Goal: Transaction & Acquisition: Book appointment/travel/reservation

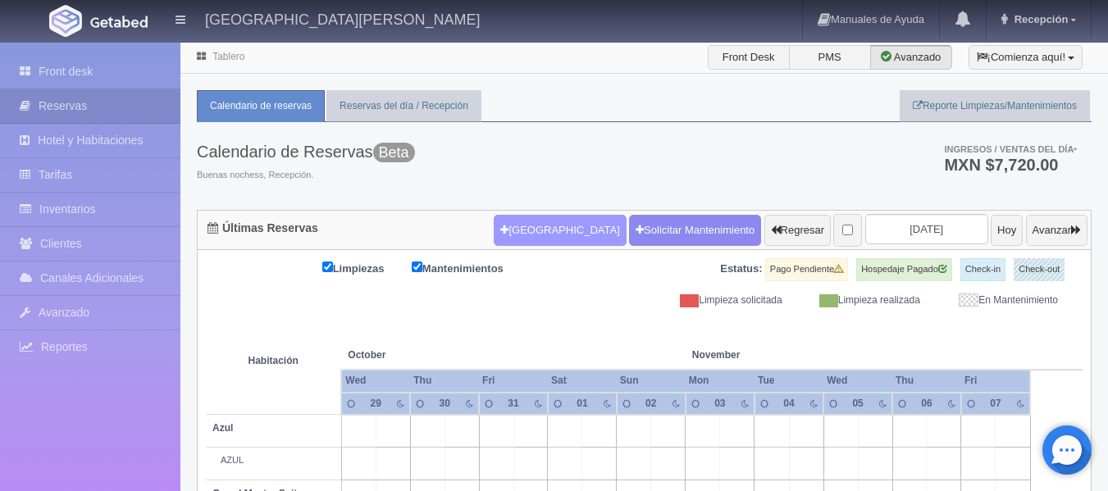
click at [505, 242] on button "[GEOGRAPHIC_DATA]" at bounding box center [560, 230] width 132 height 31
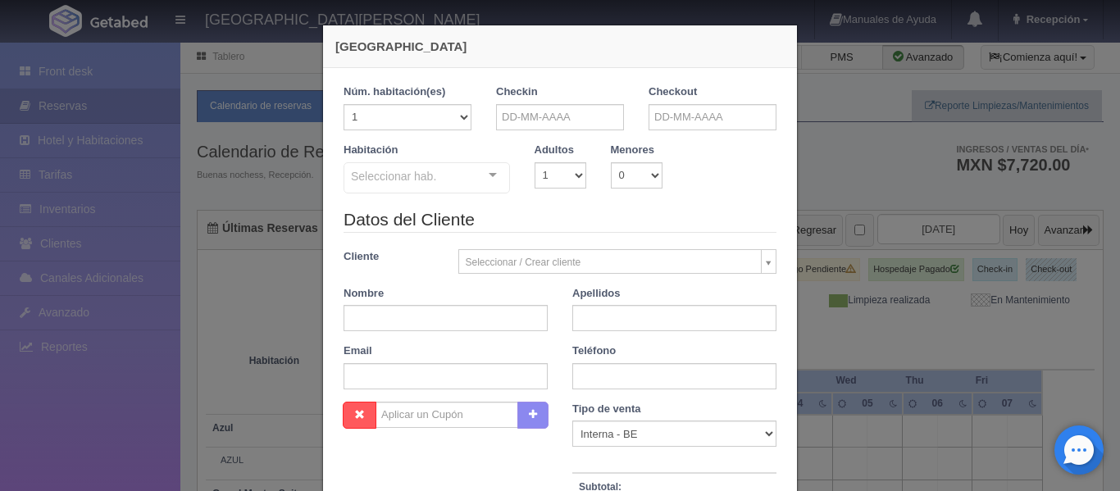
checkbox input "false"
click at [544, 121] on input "text" at bounding box center [560, 117] width 128 height 26
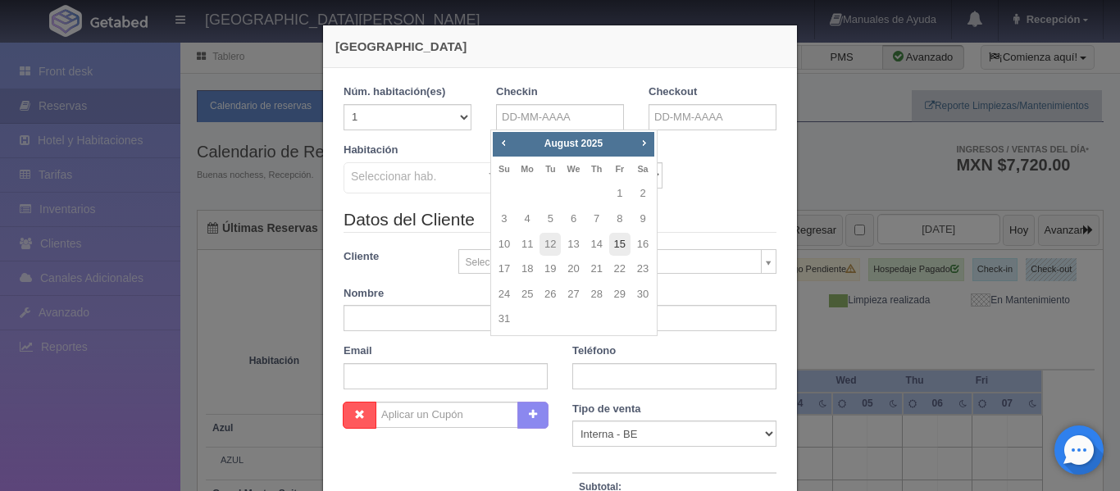
click at [618, 239] on link "15" at bounding box center [619, 245] width 21 height 24
type input "[DATE]"
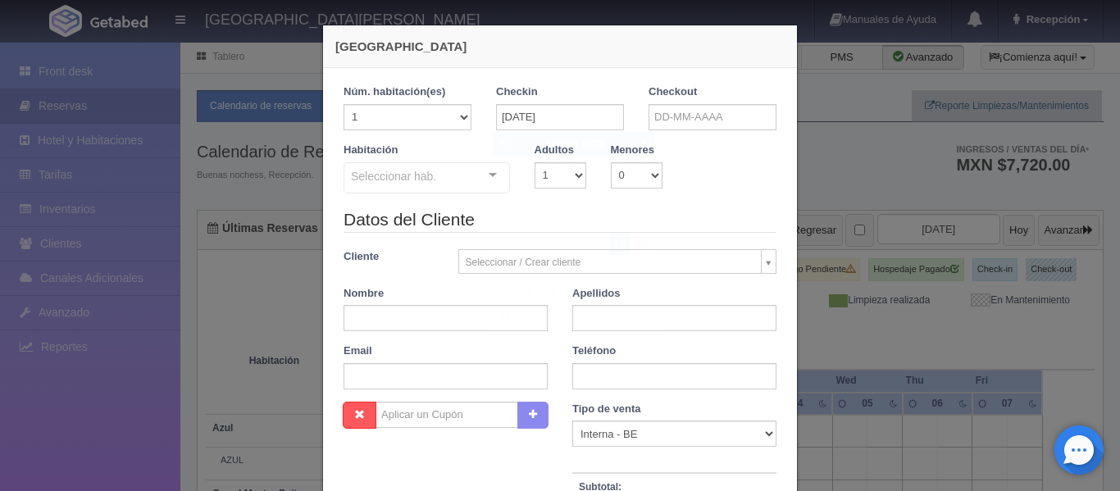
checkbox input "false"
click at [689, 115] on input "text" at bounding box center [713, 117] width 128 height 26
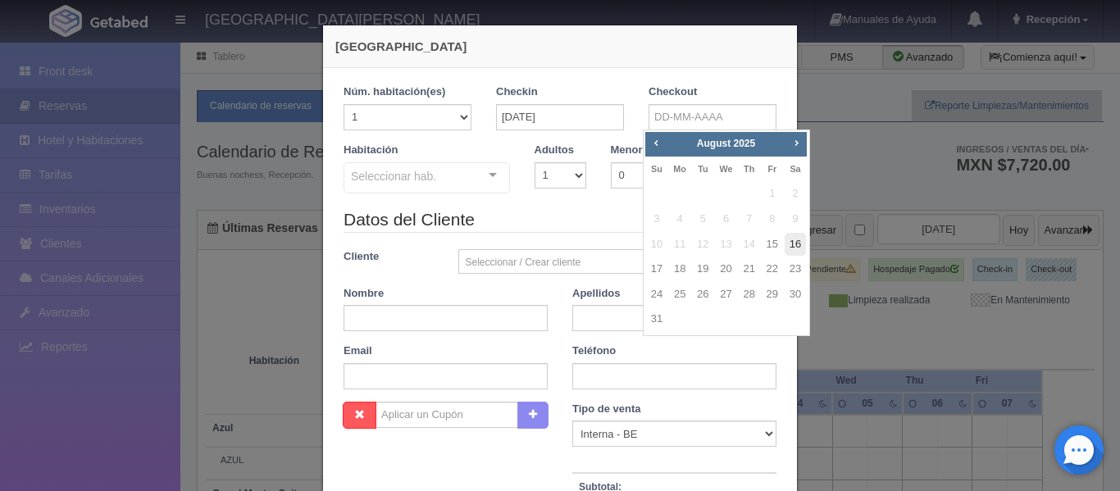
click at [797, 246] on link "16" at bounding box center [795, 245] width 21 height 24
type input "[DATE]"
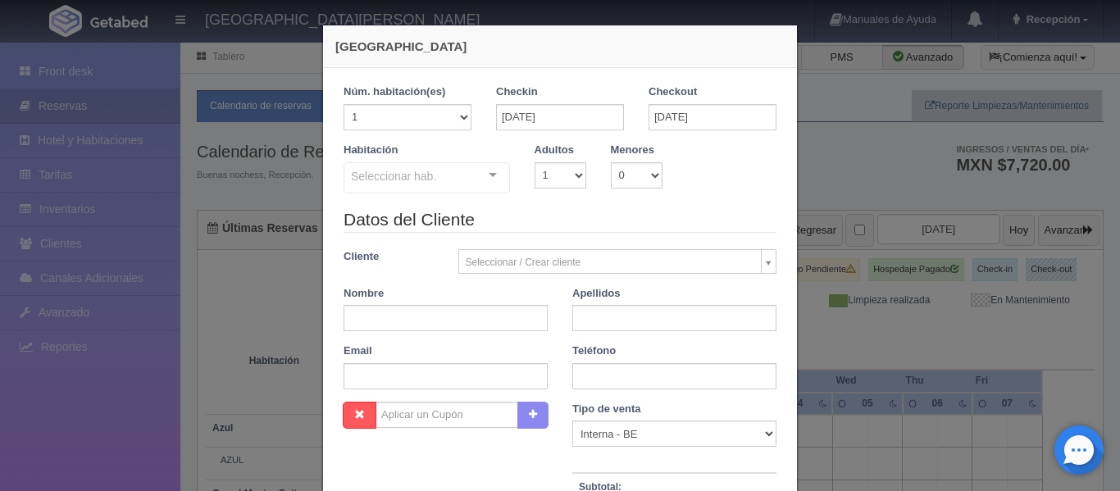
checkbox input "false"
click at [566, 171] on select "1 2 3 4 5 6 7 8 9 10" at bounding box center [561, 175] width 52 height 26
select select "3"
click at [535, 162] on select "1 2 3 4 5 6 7 8 9 10" at bounding box center [561, 175] width 52 height 26
click at [473, 183] on div "Seleccionar hab. Suite con 2 camas matrimoniales-No apta para menores Suite con…" at bounding box center [427, 178] width 167 height 33
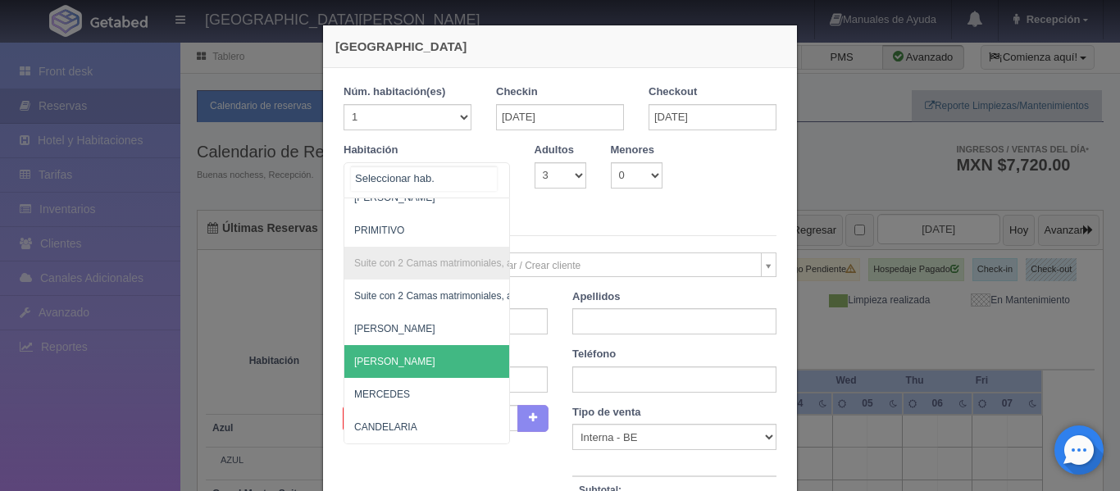
scroll to position [1145, 0]
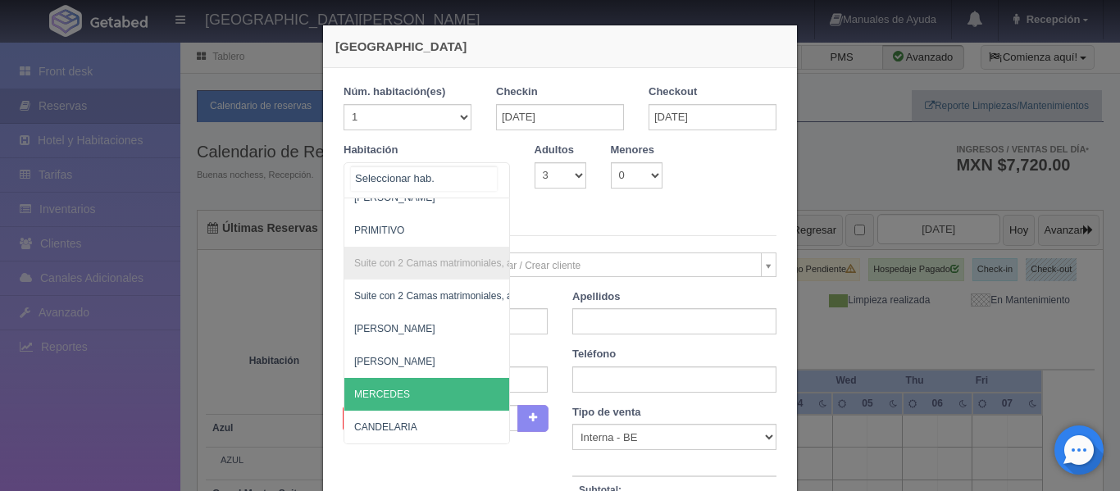
click at [419, 386] on span "MERCEDES" at bounding box center [507, 394] width 324 height 33
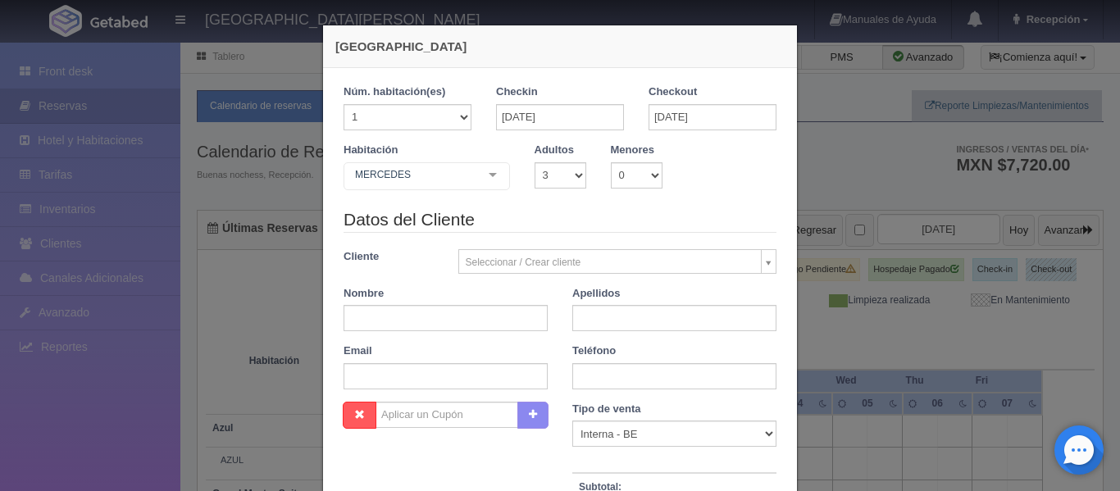
checkbox input "false"
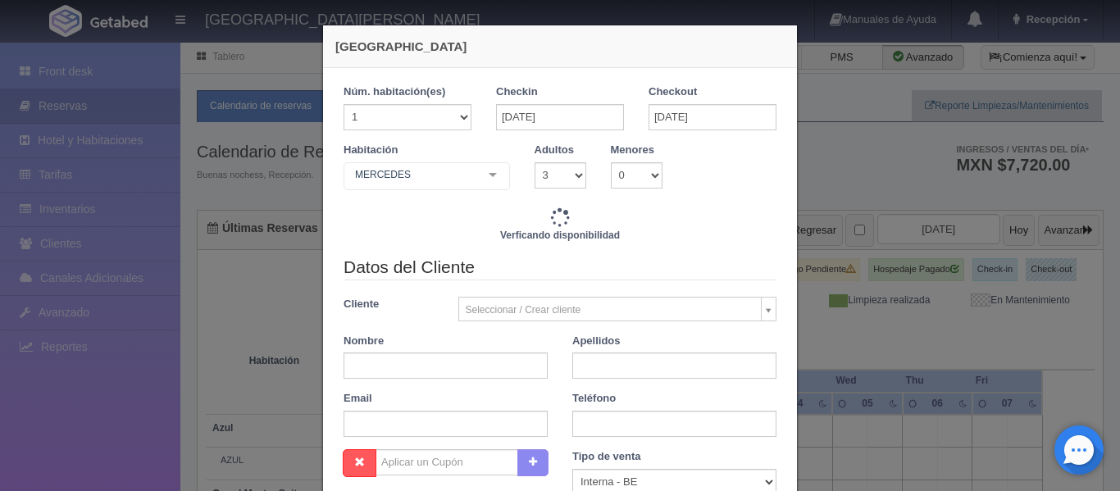
type input "6210.00"
checkbox input "false"
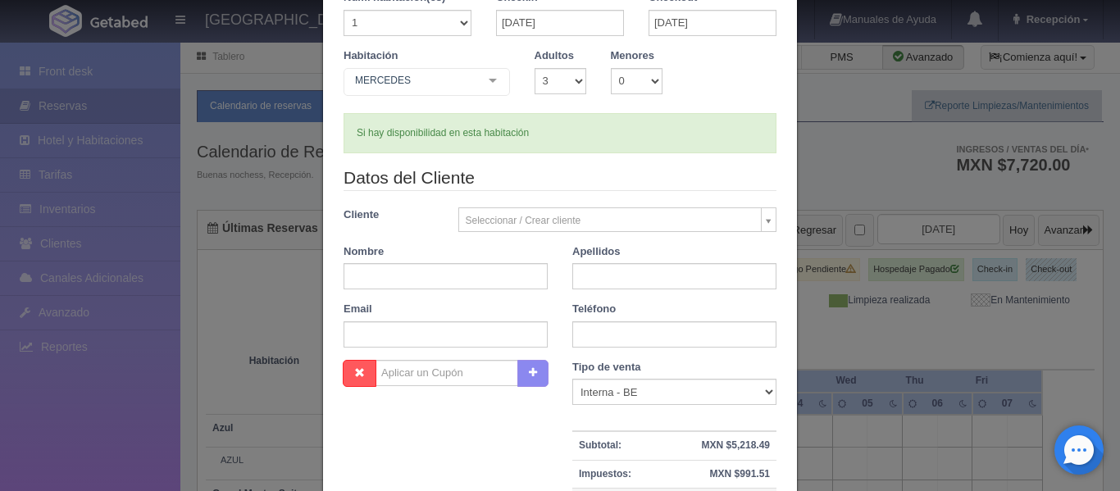
scroll to position [104, 0]
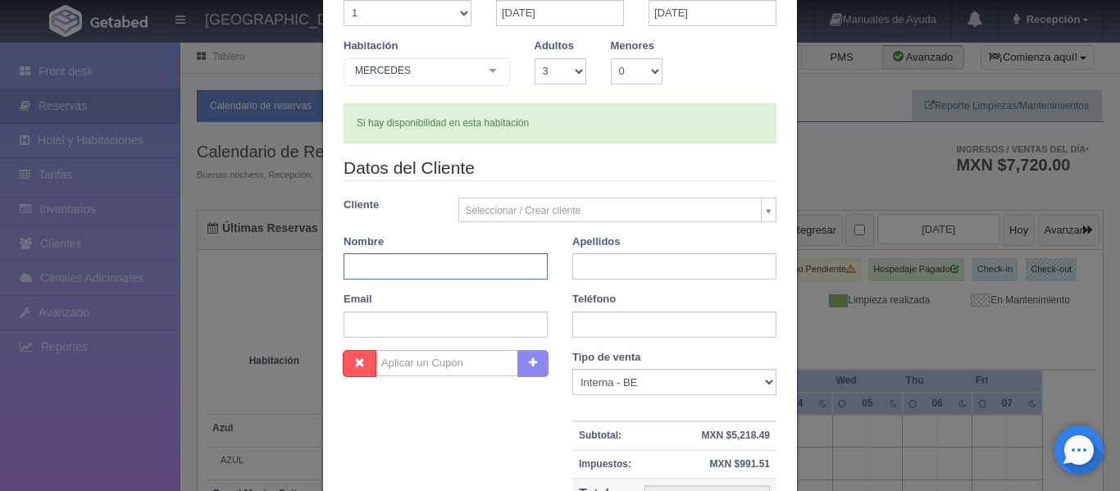
click at [490, 262] on input "text" at bounding box center [446, 266] width 204 height 26
type input "[PERSON_NAME]"
click at [635, 270] on input "text" at bounding box center [675, 266] width 204 height 26
type input "[PERSON_NAME]"
click at [495, 271] on input "[PERSON_NAME]" at bounding box center [446, 266] width 204 height 26
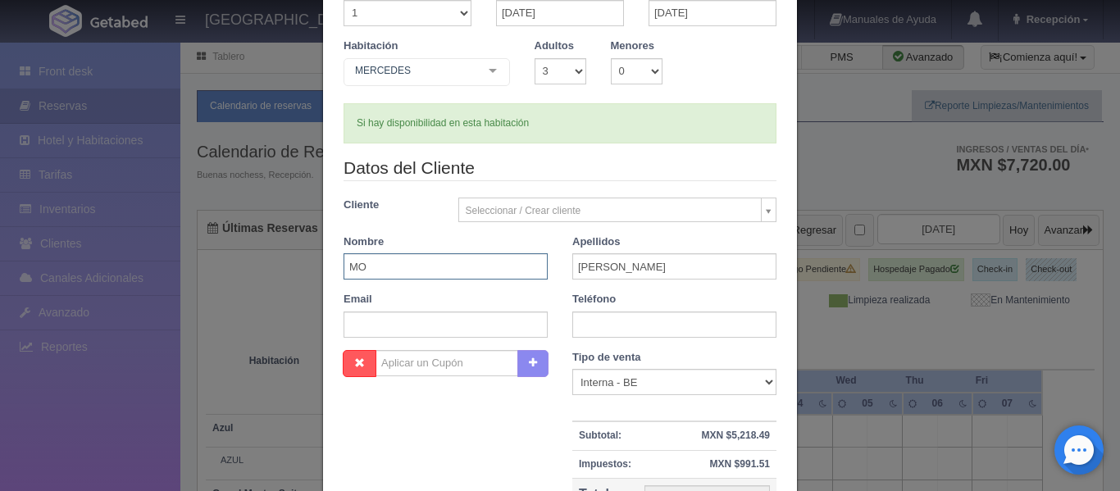
type input "M"
click at [670, 273] on input "[PERSON_NAME]" at bounding box center [675, 266] width 204 height 26
type input "B"
click at [477, 267] on input "text" at bounding box center [446, 266] width 204 height 26
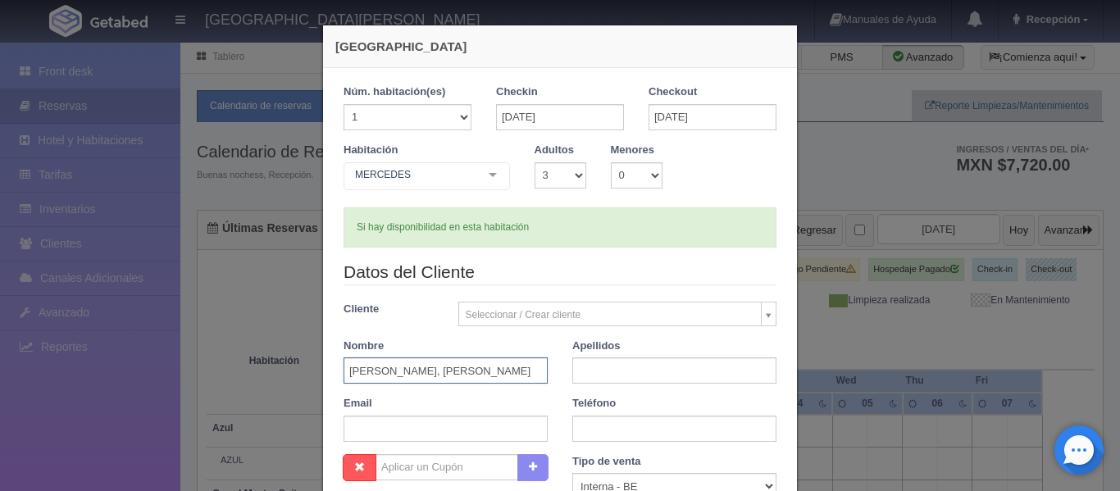
scroll to position [315, 0]
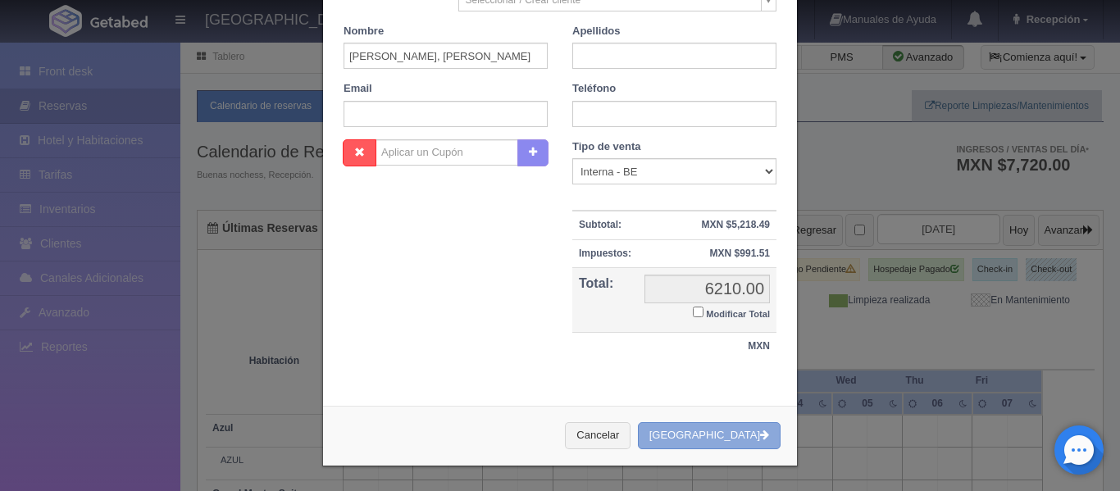
click at [725, 438] on button "[GEOGRAPHIC_DATA]" at bounding box center [709, 435] width 143 height 27
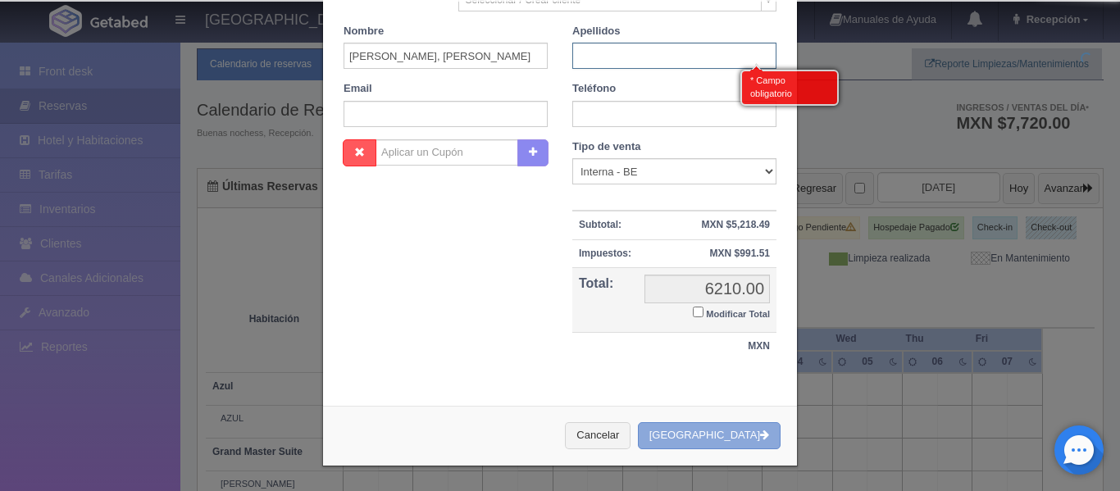
scroll to position [43, 0]
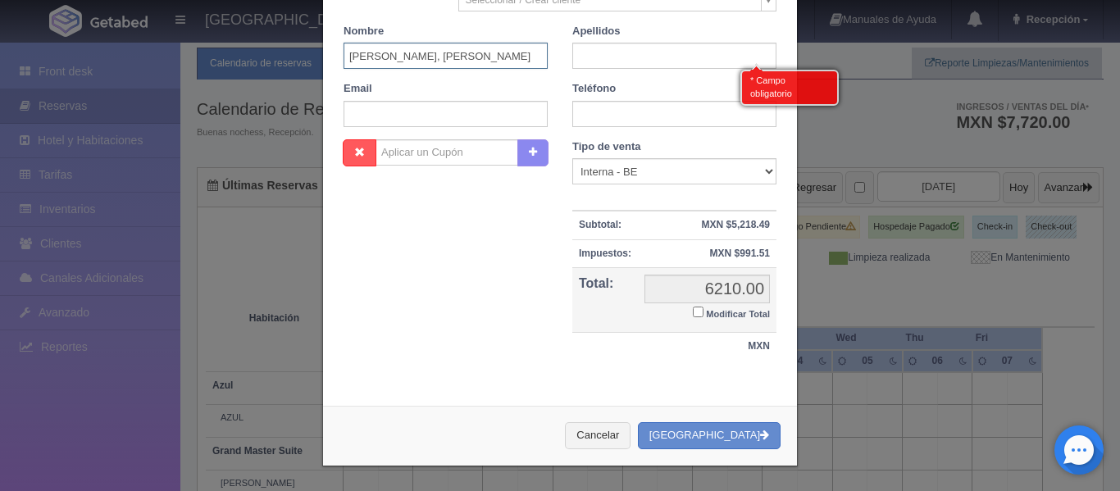
click at [513, 52] on input "[PERSON_NAME], [PERSON_NAME]" at bounding box center [446, 56] width 204 height 26
type input "PATY"
click at [610, 59] on input "text" at bounding box center [675, 56] width 204 height 26
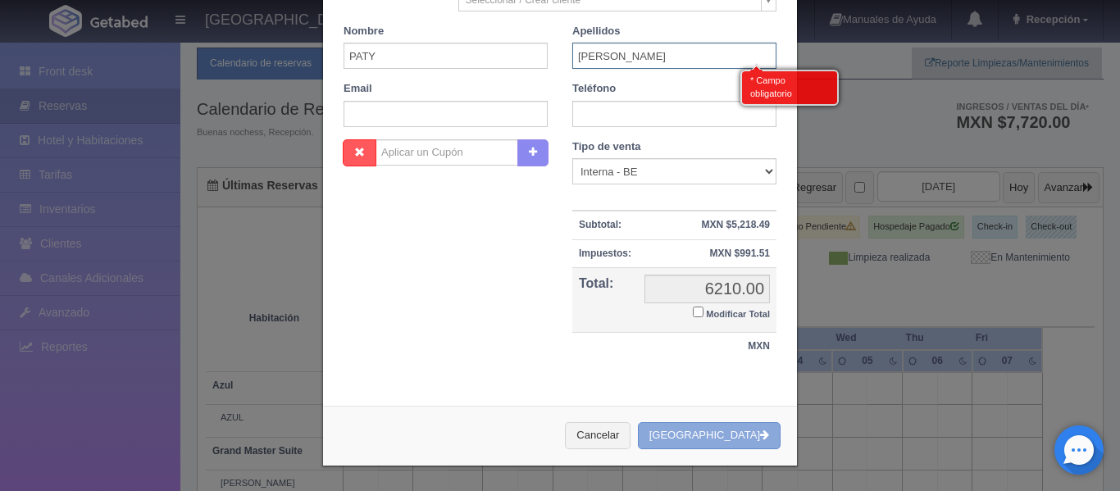
type input "[PERSON_NAME]"
click at [701, 431] on button "[GEOGRAPHIC_DATA]" at bounding box center [709, 435] width 143 height 27
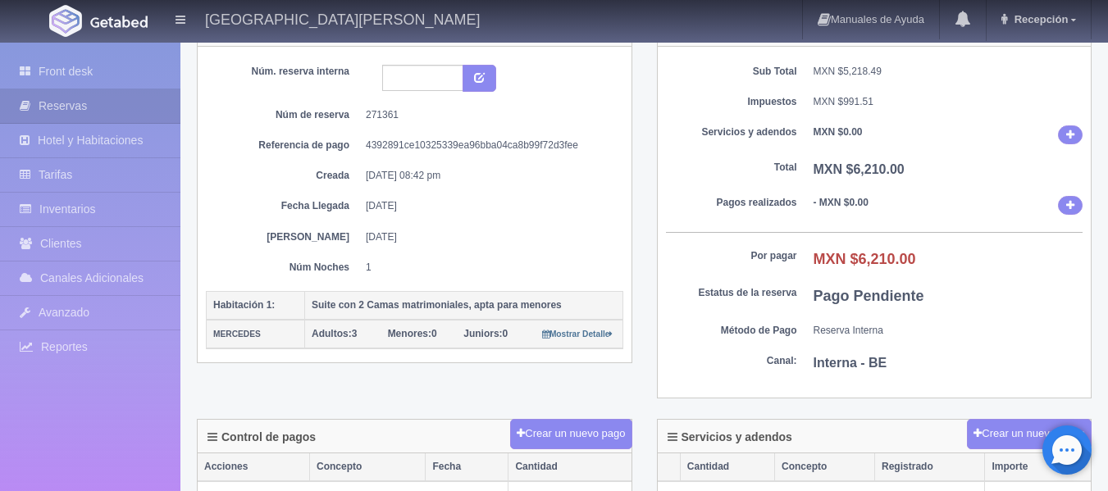
scroll to position [122, 0]
